Goal: Find specific page/section: Find specific page/section

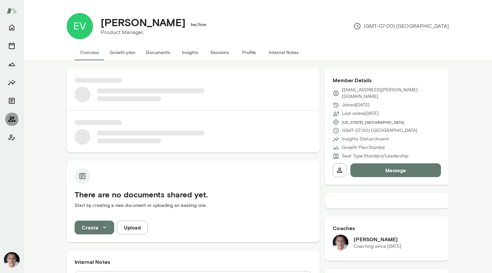
click at [12, 121] on icon "Members" at bounding box center [12, 119] width 8 height 8
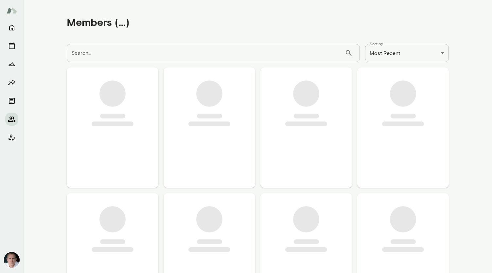
click at [14, 118] on icon "Members" at bounding box center [11, 118] width 7 height 5
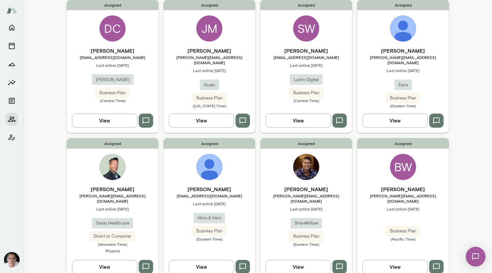
scroll to position [101, 0]
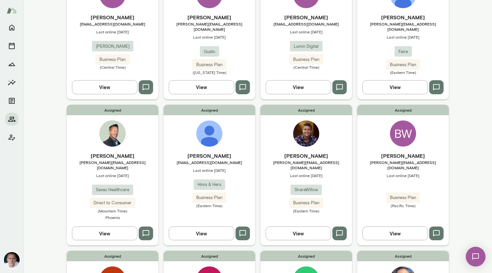
click at [116, 122] on img at bounding box center [112, 133] width 26 height 26
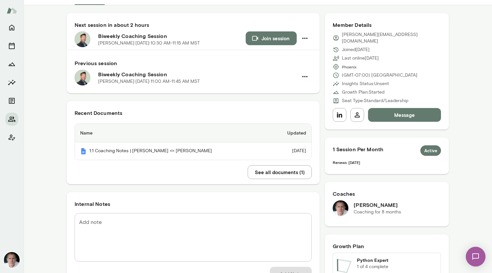
scroll to position [56, 0]
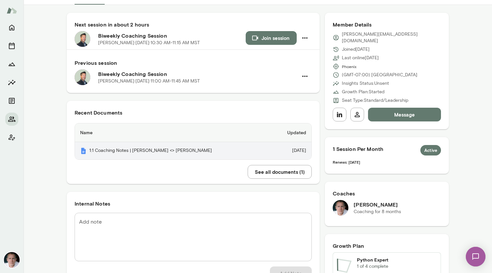
click at [178, 152] on th "1:1 Coaching Notes | [PERSON_NAME] <> [PERSON_NAME]" at bounding box center [173, 150] width 196 height 17
